Goal: Check status: Check status

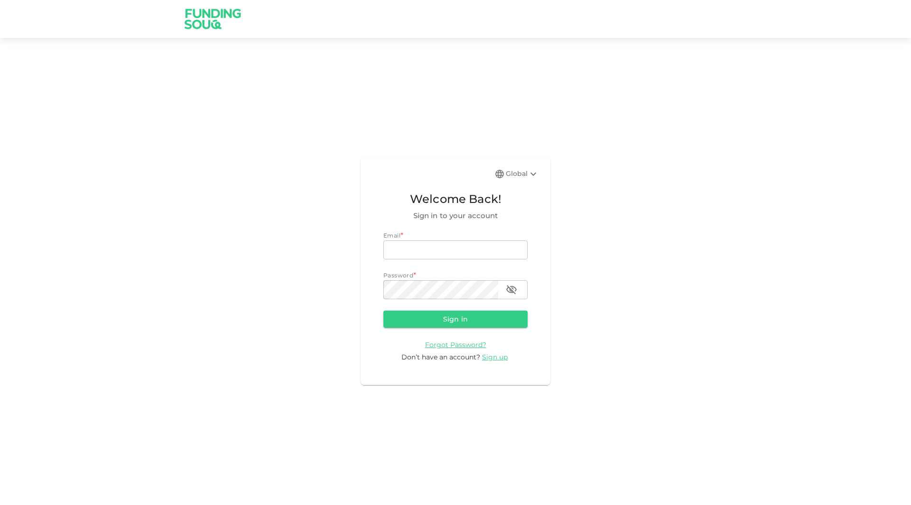
type input "[EMAIL_ADDRESS][DOMAIN_NAME]"
click at [426, 308] on form "Email * email [EMAIL_ADDRESS][DOMAIN_NAME] email Password * password password S…" at bounding box center [455, 296] width 144 height 131
click at [440, 317] on button "Sign in" at bounding box center [455, 319] width 144 height 17
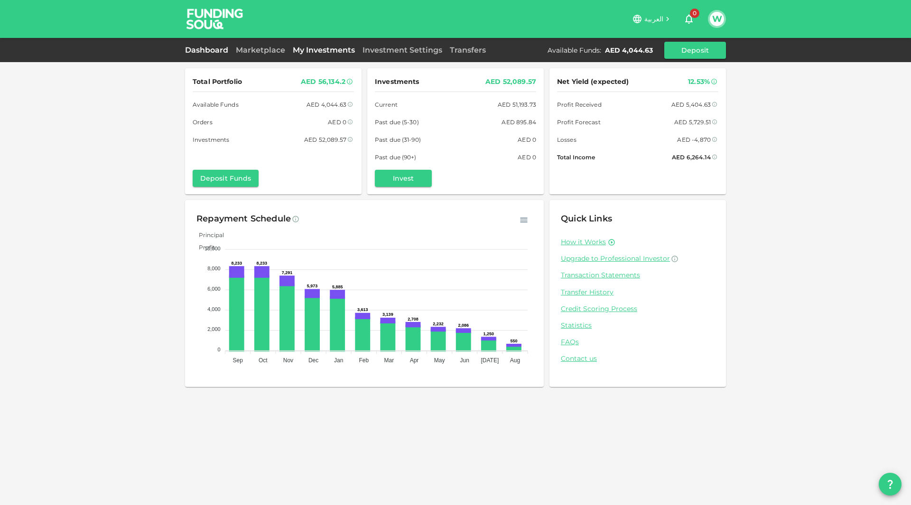
click at [305, 47] on link "My Investments" at bounding box center [324, 50] width 70 height 9
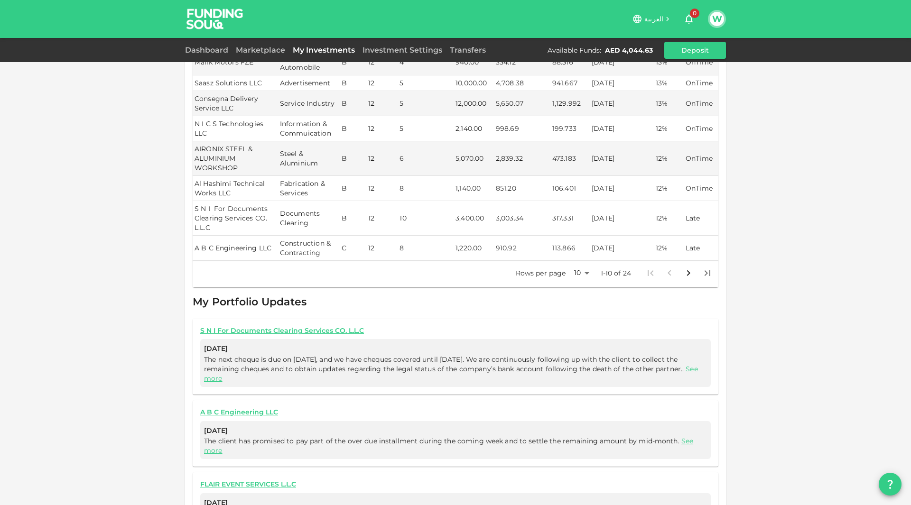
scroll to position [232, 0]
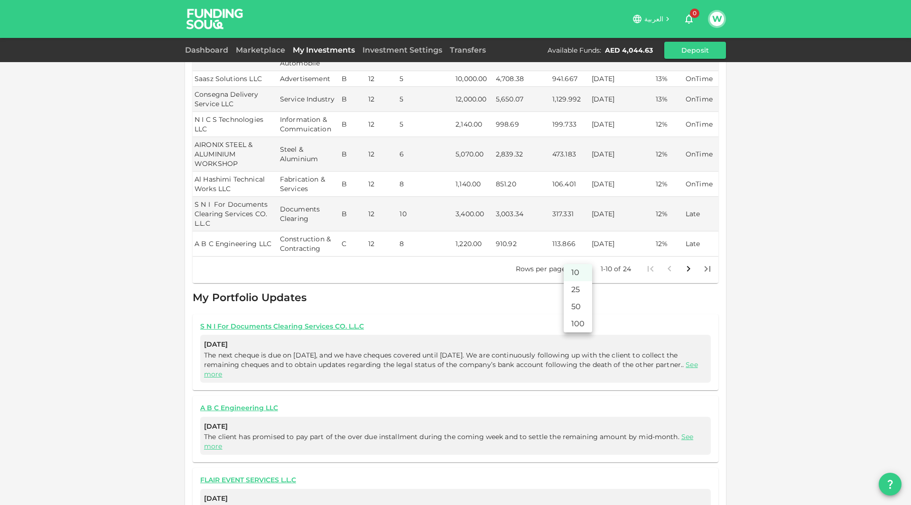
click at [585, 260] on body "العربية 0 W Dashboard Marketplace My Investments Investment Settings Transfers …" at bounding box center [455, 252] width 911 height 505
click at [582, 320] on li "100" at bounding box center [577, 323] width 28 height 17
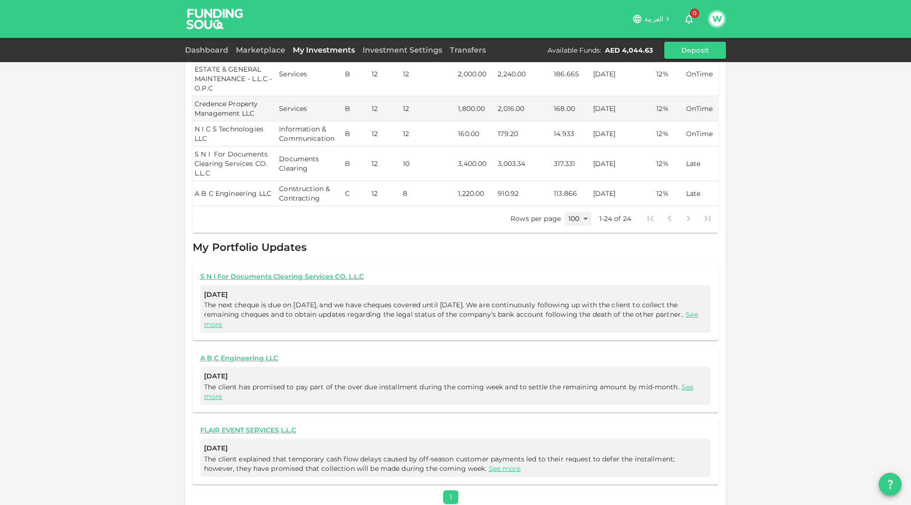
scroll to position [636, 0]
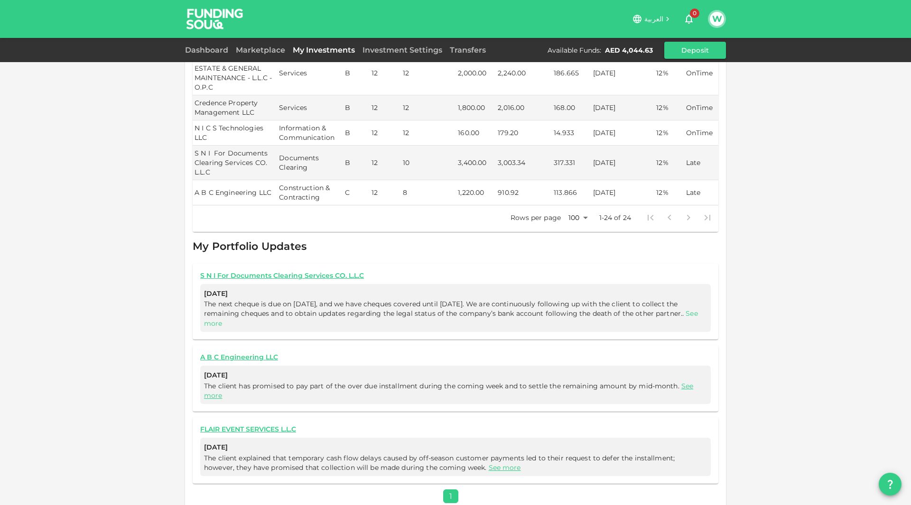
click at [254, 313] on link "See more" at bounding box center [451, 318] width 494 height 18
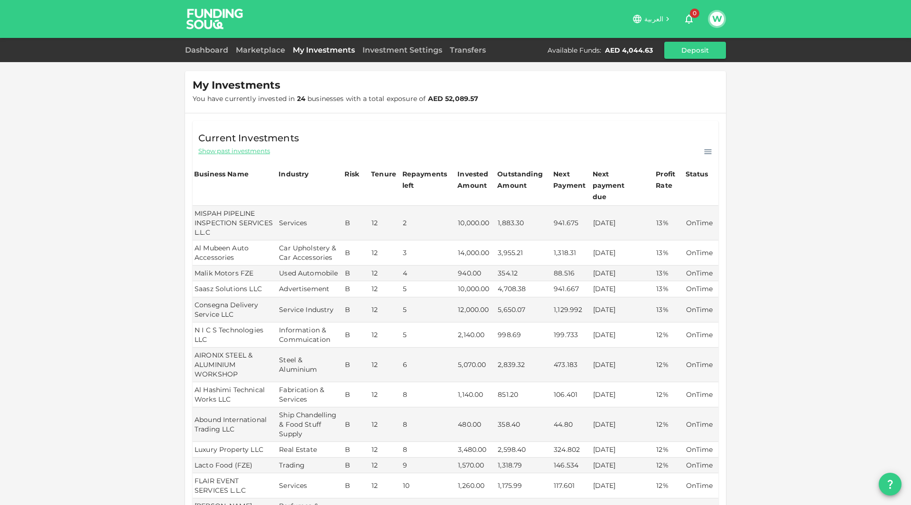
scroll to position [15, 0]
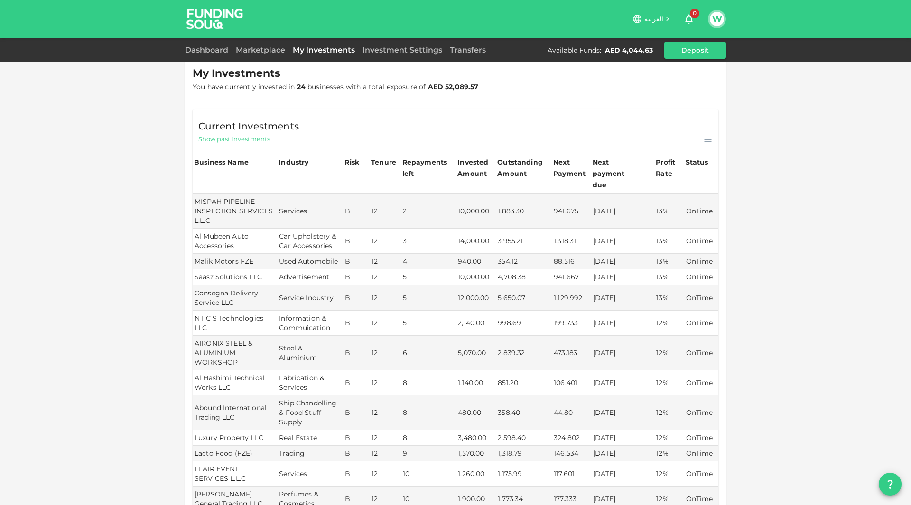
click at [249, 142] on span "Show past investments" at bounding box center [234, 139] width 72 height 9
type input "10"
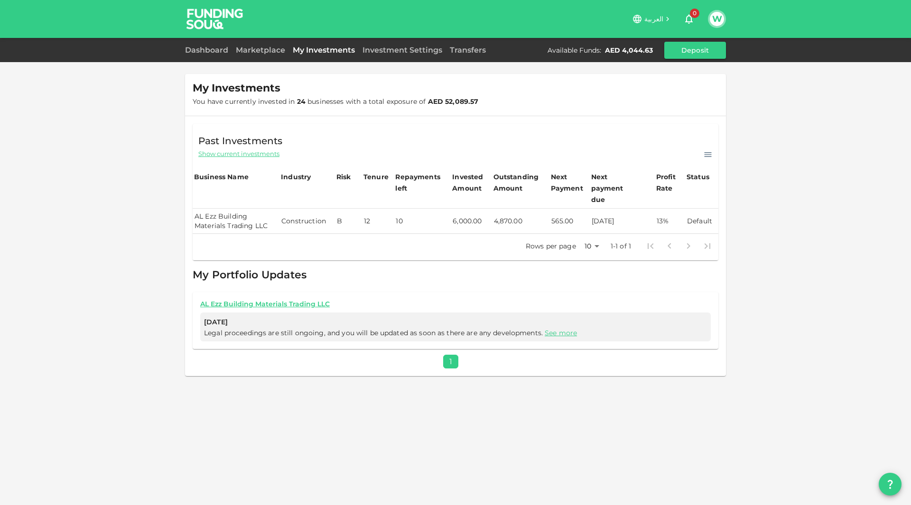
scroll to position [0, 0]
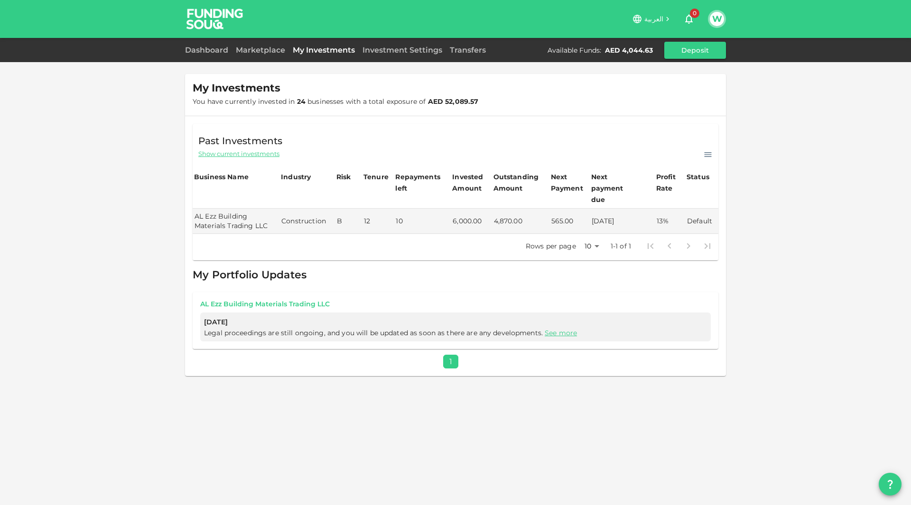
click at [248, 300] on link "AL Ezz Building Materials Trading LLC" at bounding box center [455, 304] width 510 height 9
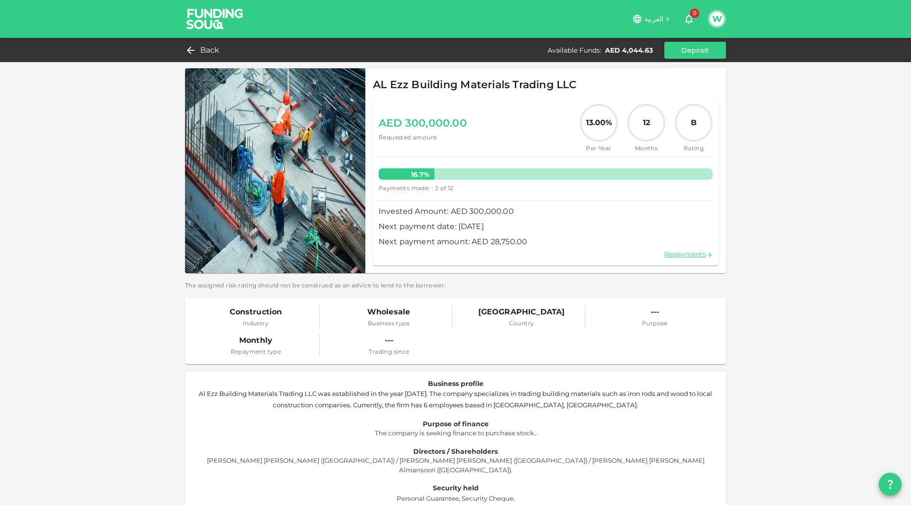
scroll to position [19, 0]
